Goal: Find specific page/section: Find specific page/section

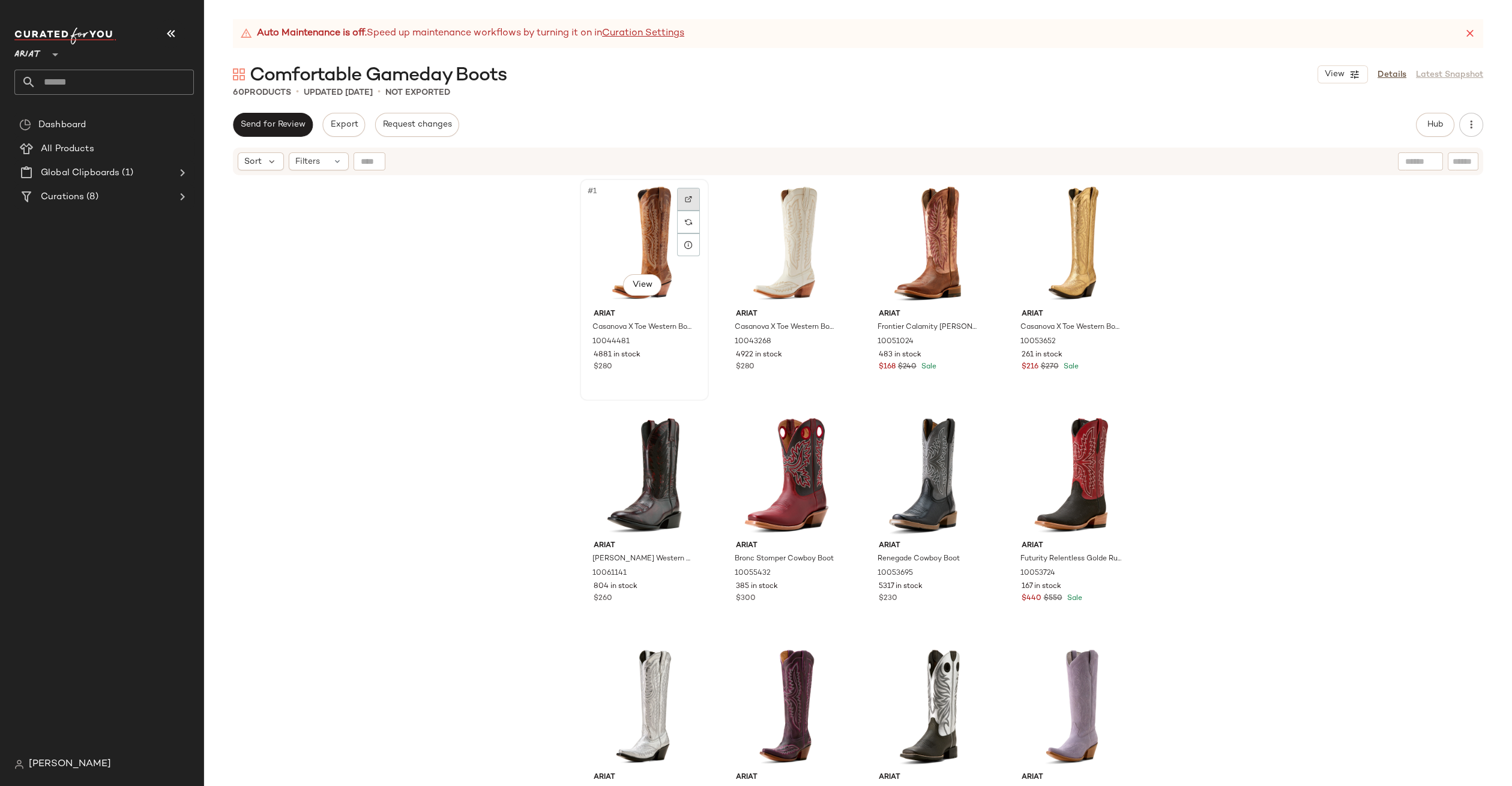
click at [685, 203] on div at bounding box center [688, 199] width 23 height 23
click at [831, 423] on div at bounding box center [831, 431] width 23 height 23
click at [112, 192] on div "Curations (8)" at bounding box center [105, 197] width 135 height 14
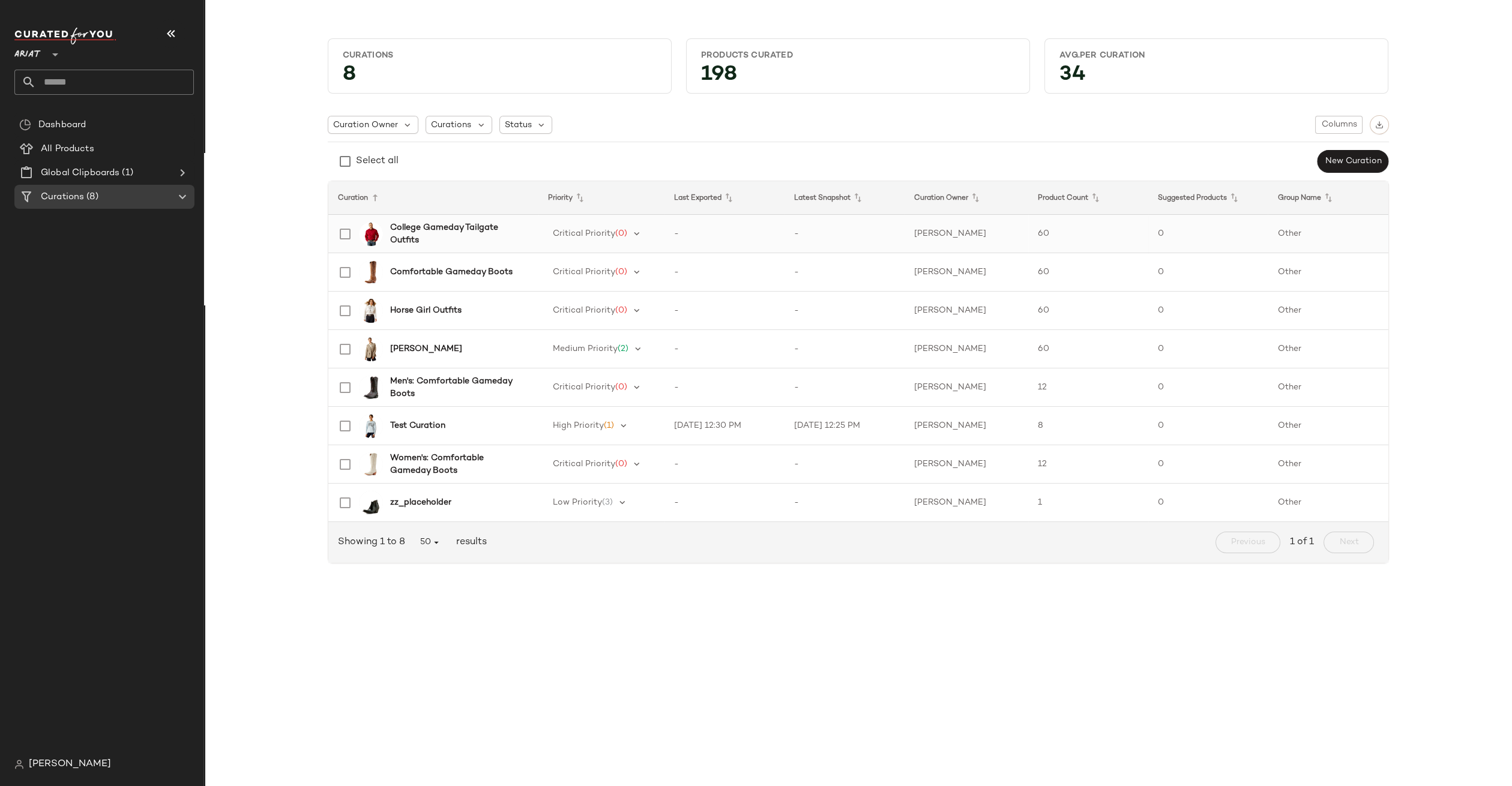
click at [422, 234] on b "College Gameday Tailgate Outfits" at bounding box center [457, 234] width 134 height 25
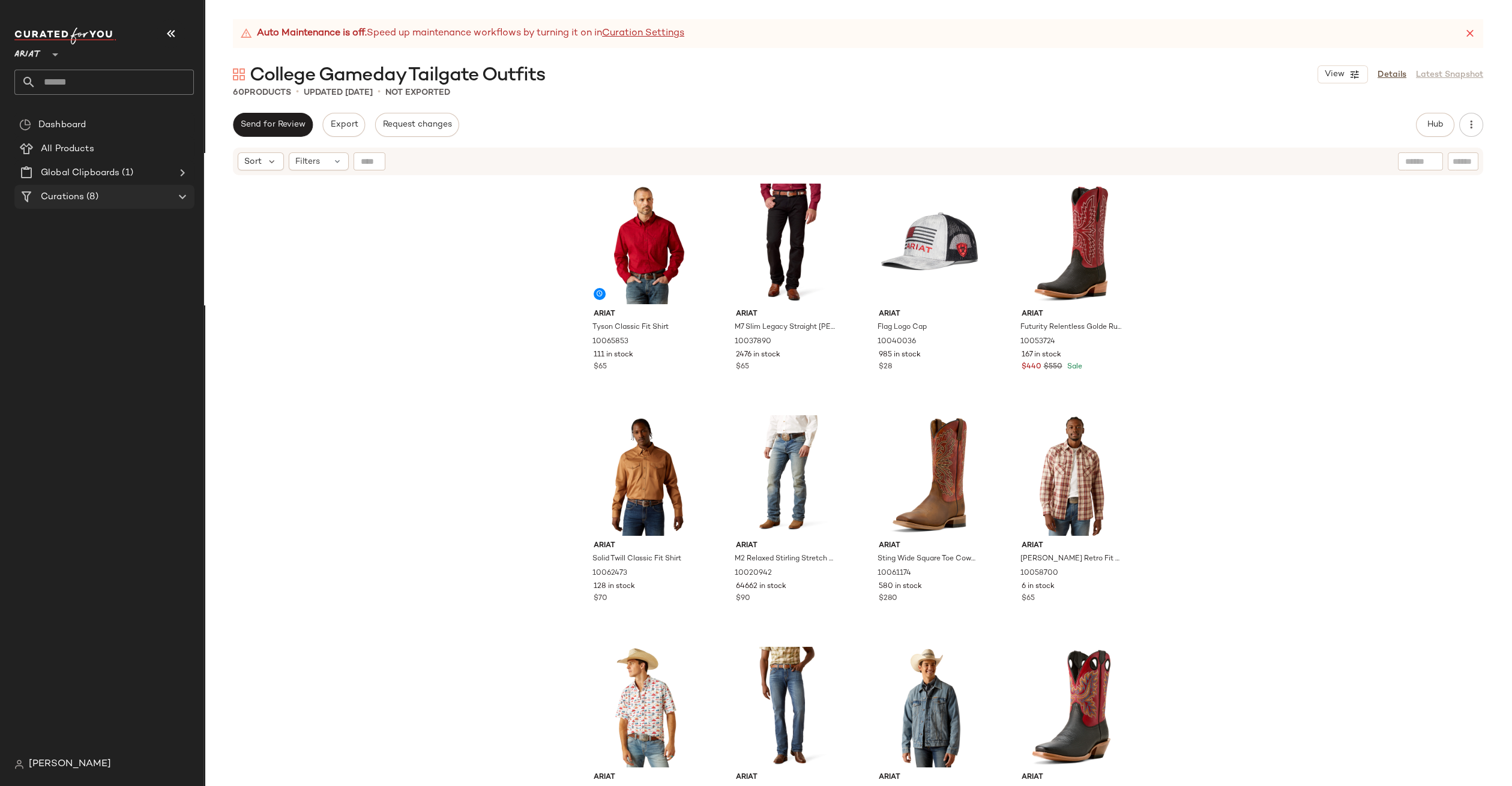
click at [116, 204] on div "Curations (8)" at bounding box center [105, 197] width 135 height 14
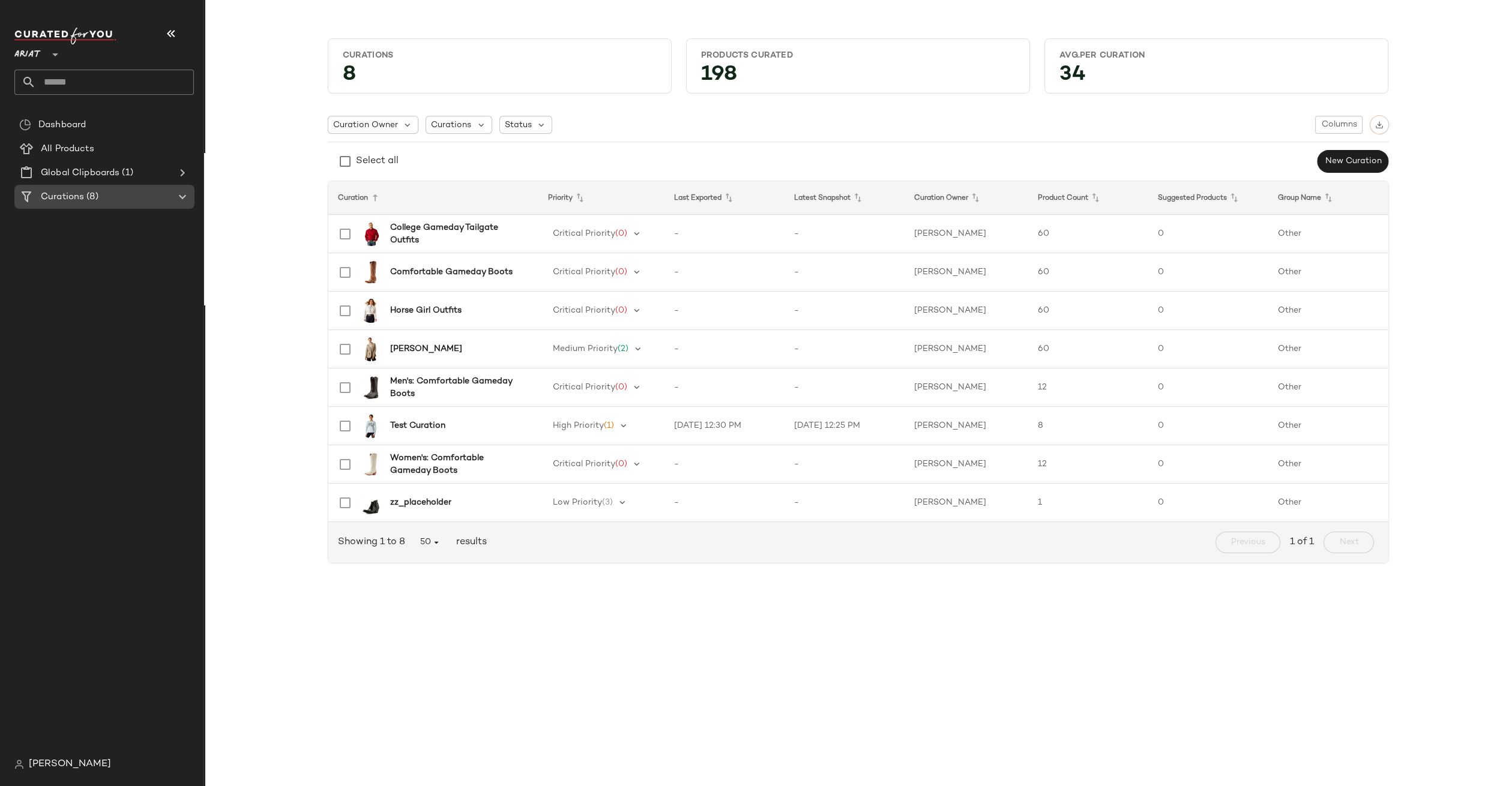
drag, startPoint x: 197, startPoint y: 195, endPoint x: 185, endPoint y: 198, distance: 12.4
click at [187, 198] on div "Curations (8)" at bounding box center [109, 196] width 189 height 24
click at [185, 198] on icon at bounding box center [182, 197] width 15 height 15
click at [438, 452] on b "Women's: Comfortable Gameday Boots" at bounding box center [457, 465] width 134 height 25
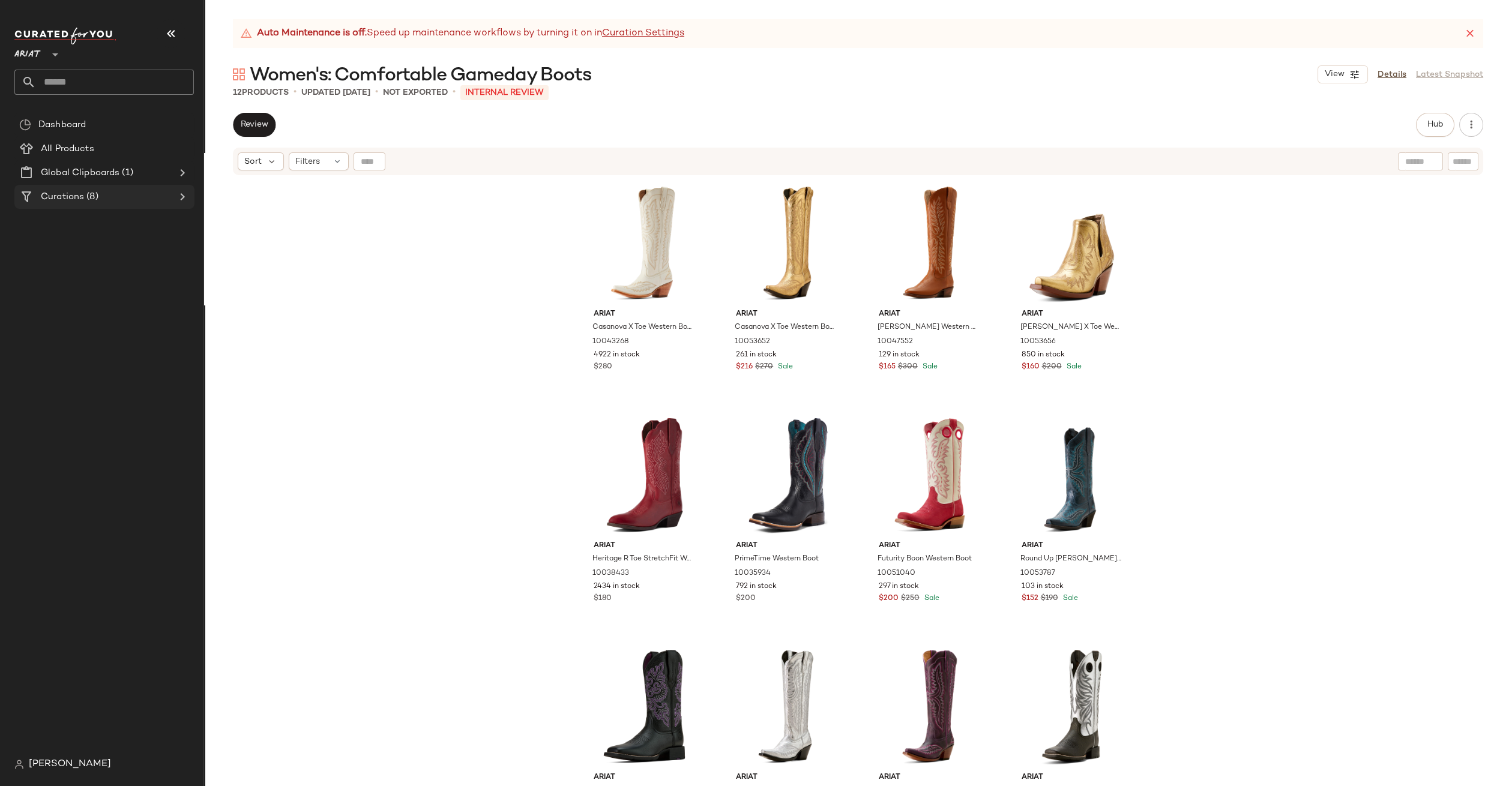
click at [105, 208] on Curations "Curations (8)" at bounding box center [105, 196] width 180 height 24
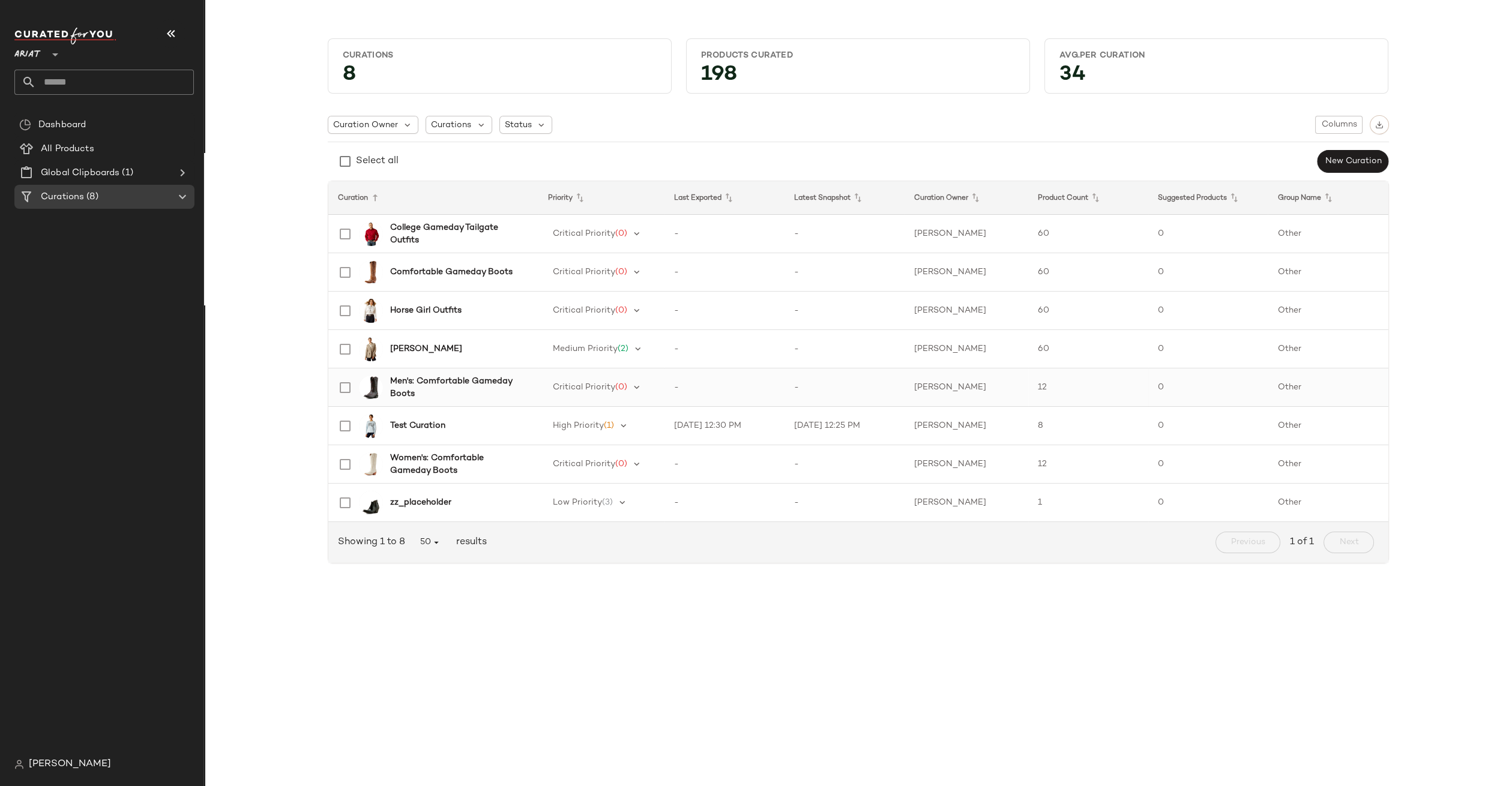
click at [408, 377] on b "Men's: Comfortable Gameday Boots" at bounding box center [457, 388] width 134 height 25
